Goal: Task Accomplishment & Management: Use online tool/utility

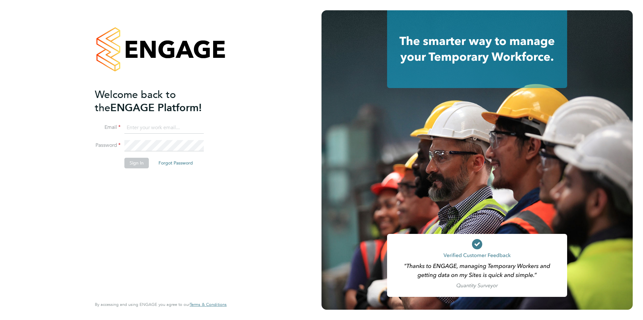
type input "[PERSON_NAME][EMAIL_ADDRESS][PERSON_NAME][DOMAIN_NAME]"
click at [192, 178] on div "Welcome back to the ENGAGE Platform! Email [PERSON_NAME][EMAIL_ADDRESS][PERSON_…" at bounding box center [157, 192] width 125 height 208
click at [151, 166] on li "Sign In Forgot Password" at bounding box center [157, 166] width 125 height 17
click at [139, 165] on button "Sign In" at bounding box center [136, 163] width 24 height 10
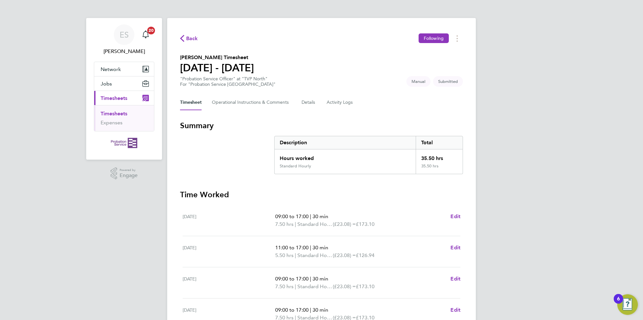
scroll to position [143, 0]
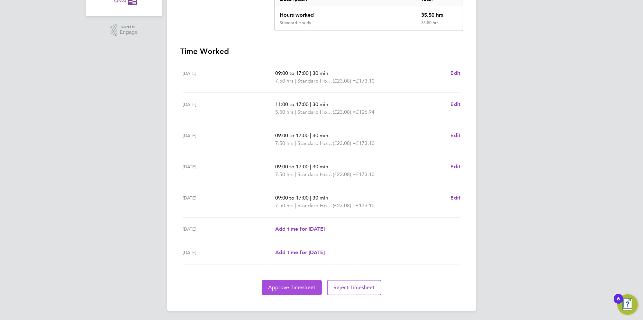
click at [284, 285] on span "Approve Timesheet" at bounding box center [291, 288] width 47 height 6
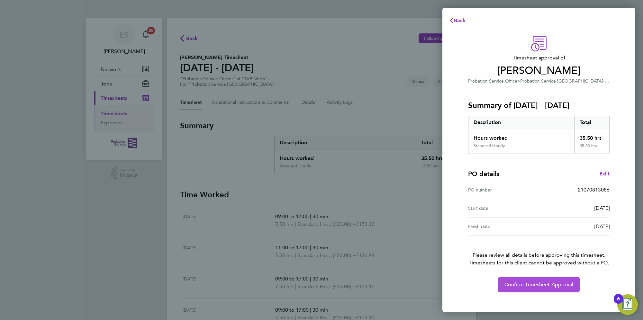
click at [539, 282] on span "Confirm Timesheet Approval" at bounding box center [539, 285] width 69 height 6
